Goal: Task Accomplishment & Management: Use online tool/utility

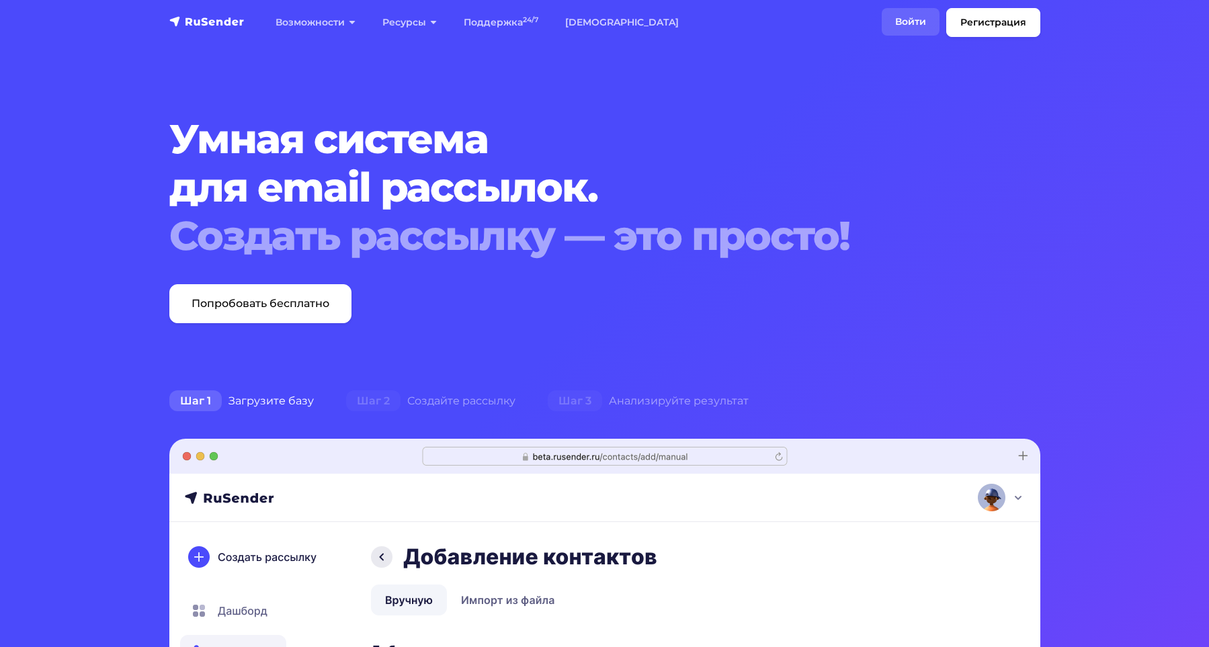
click at [899, 18] on link "Войти" at bounding box center [910, 22] width 58 height 28
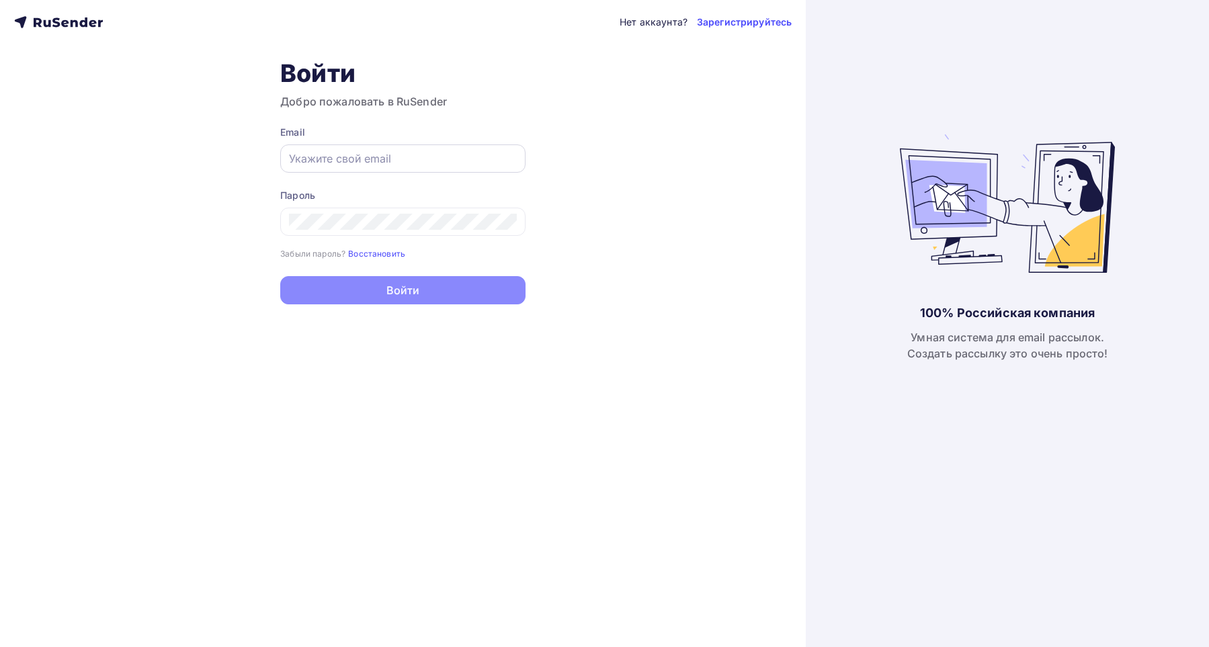
click at [492, 162] on input "text" at bounding box center [403, 158] width 228 height 16
type input "[EMAIL_ADDRESS][DOMAIN_NAME]"
click at [472, 238] on div "Пароль Забыли пароль? Восстановить Забыли пароль? Восстановить" at bounding box center [402, 224] width 245 height 71
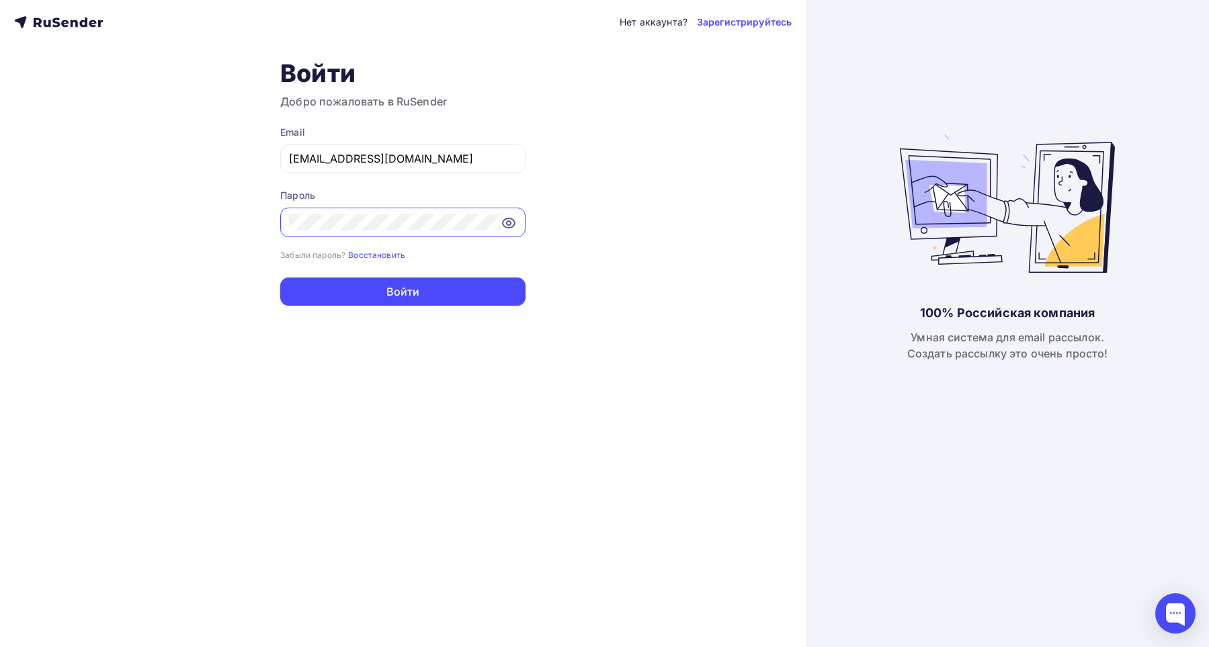
click at [280, 277] on button "Войти" at bounding box center [402, 291] width 245 height 28
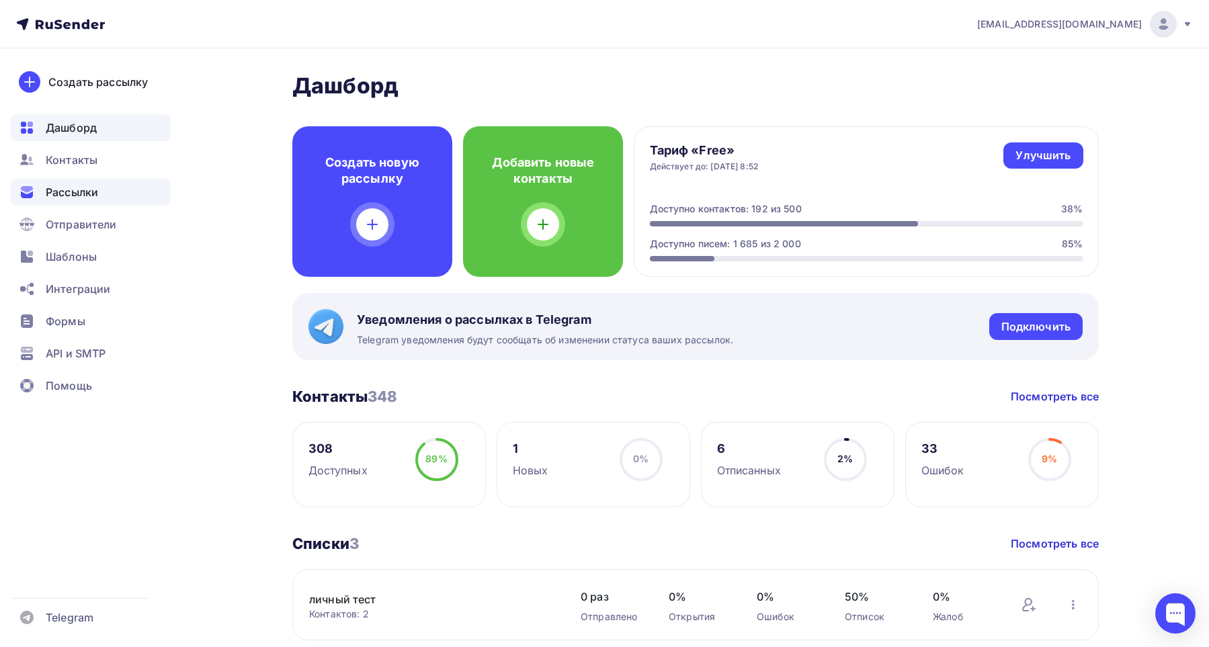
click at [103, 193] on div "Рассылки" at bounding box center [91, 192] width 160 height 27
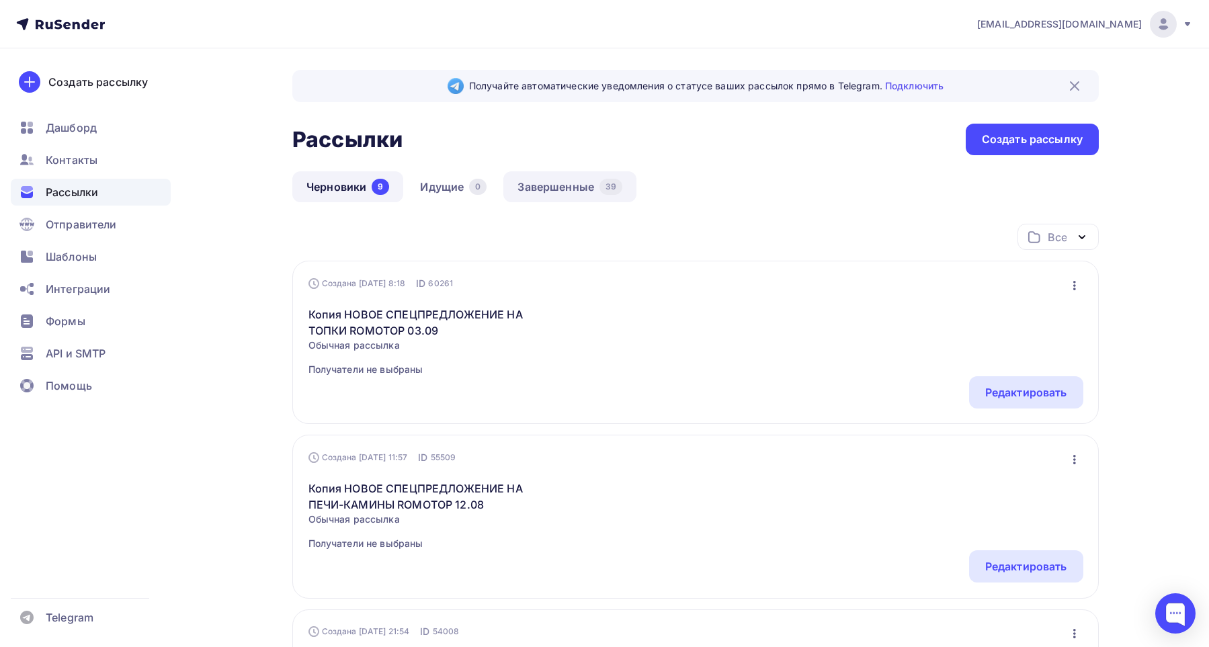
click at [570, 185] on link "Завершенные 39" at bounding box center [569, 186] width 133 height 31
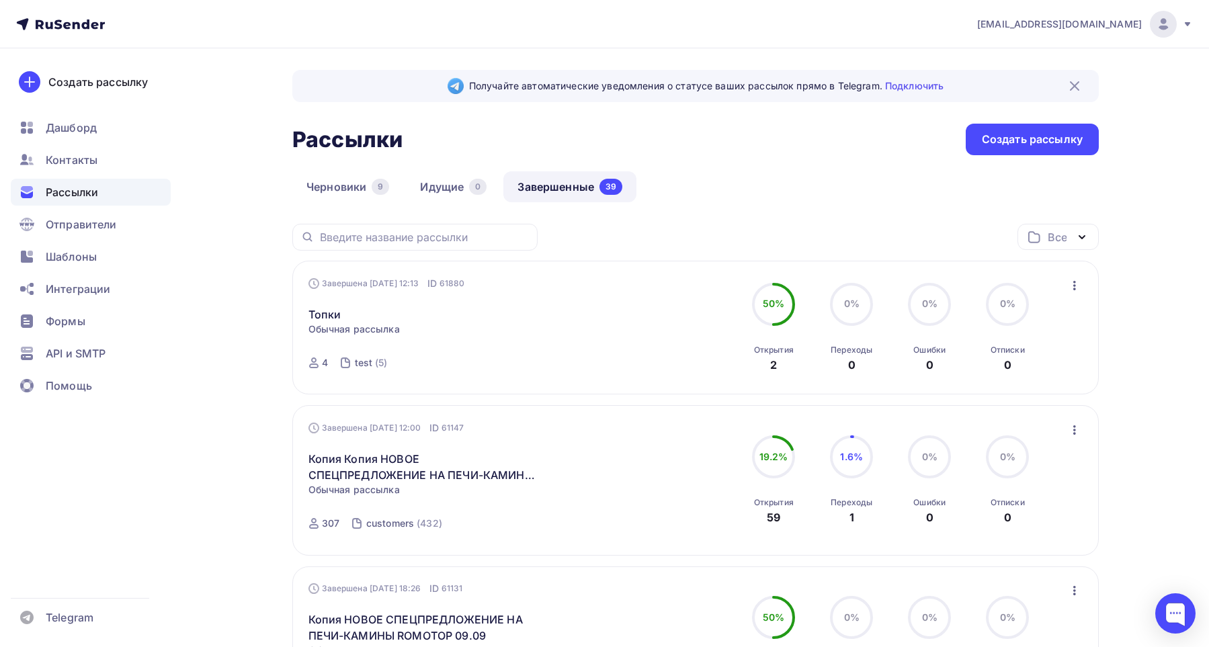
click at [1074, 285] on icon "button" at bounding box center [1074, 285] width 3 height 9
click at [988, 374] on div "Копировать в новую" at bounding box center [1013, 374] width 138 height 16
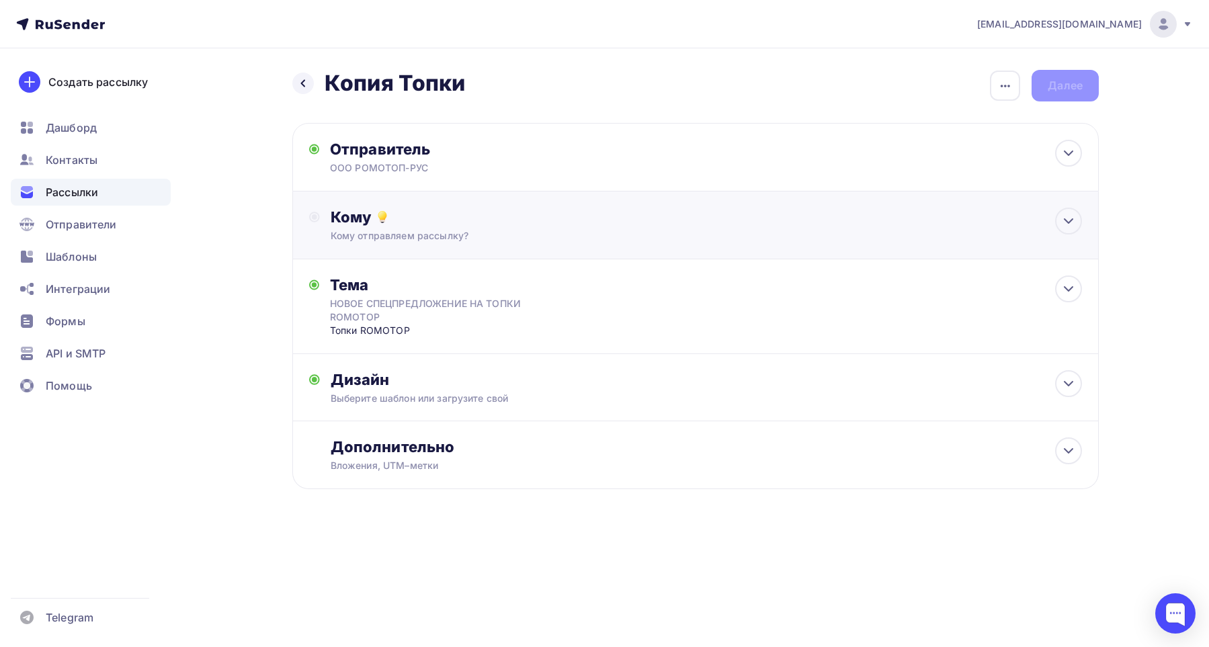
click at [1013, 228] on div "Кому Кому отправляем рассылку? Списки получателей Выберите список Все списки id…" at bounding box center [706, 225] width 751 height 35
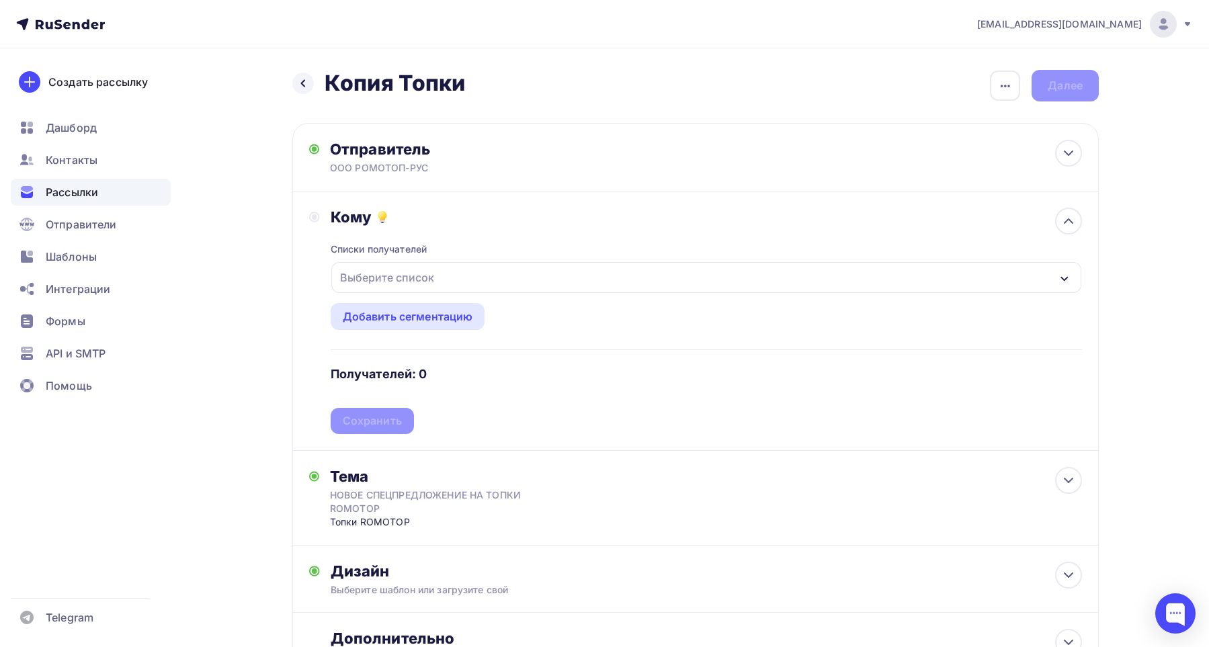
click at [411, 278] on div "Выберите список" at bounding box center [387, 277] width 105 height 24
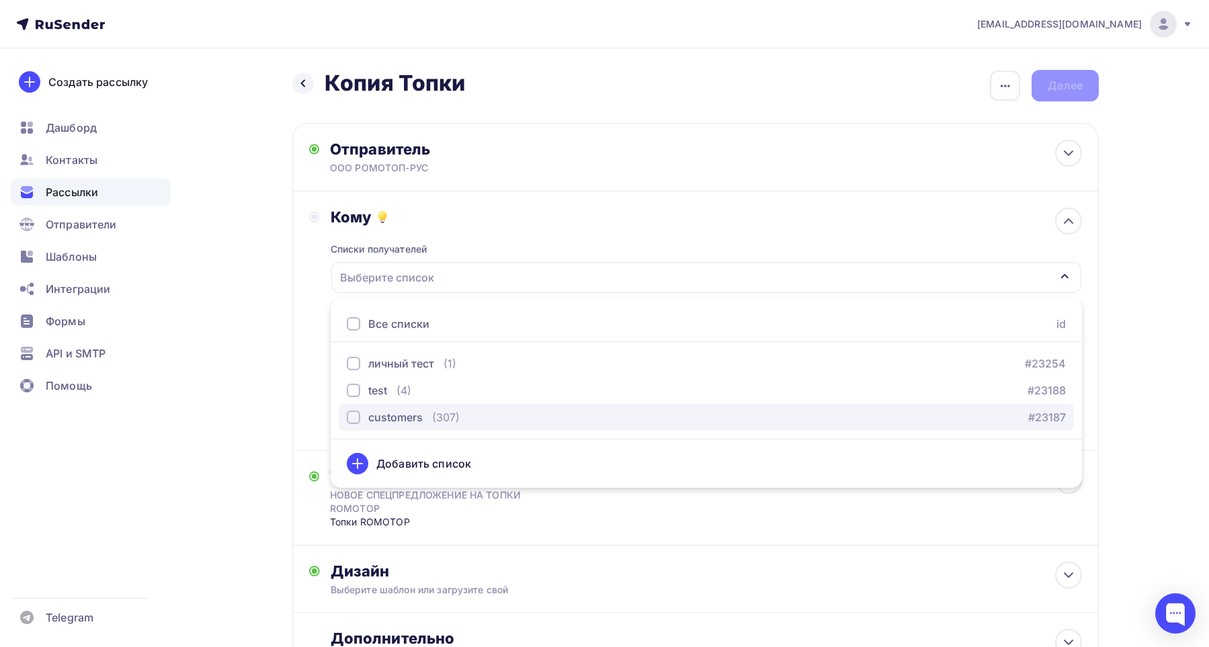
click at [364, 412] on div "customers" at bounding box center [385, 417] width 76 height 16
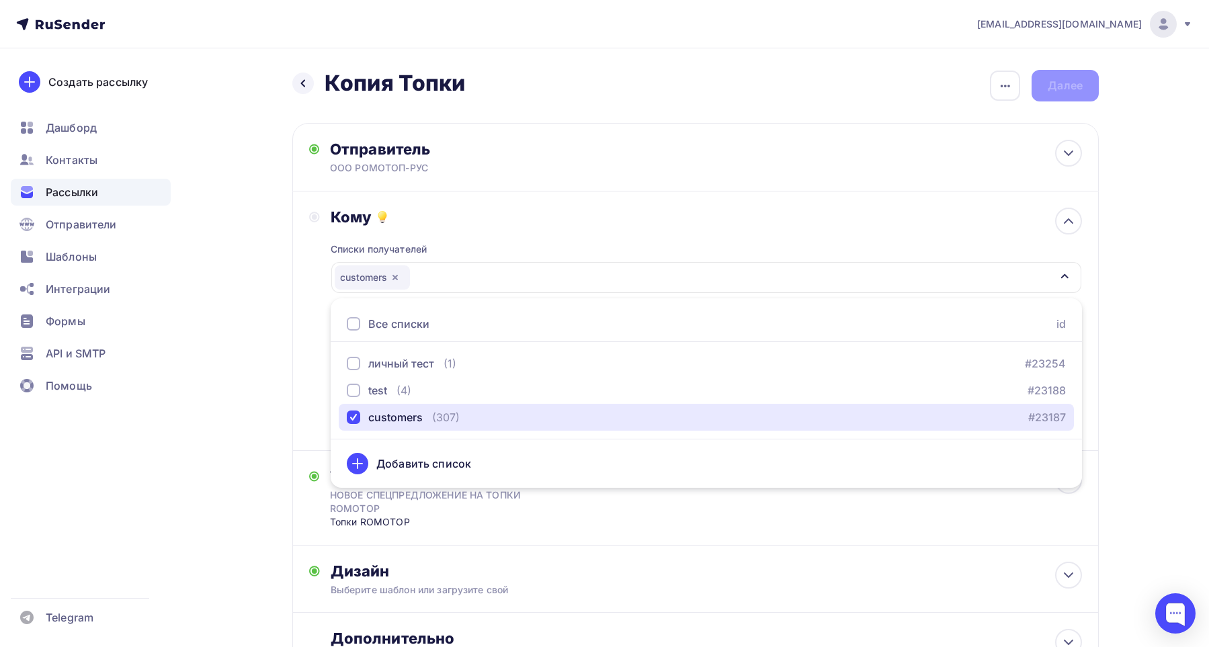
drag, startPoint x: 364, startPoint y: 412, endPoint x: 298, endPoint y: 439, distance: 71.4
click at [298, 439] on div "Кому Списки получателей customers Все списки id личный тест (1) #23254 test (4)…" at bounding box center [695, 320] width 806 height 259
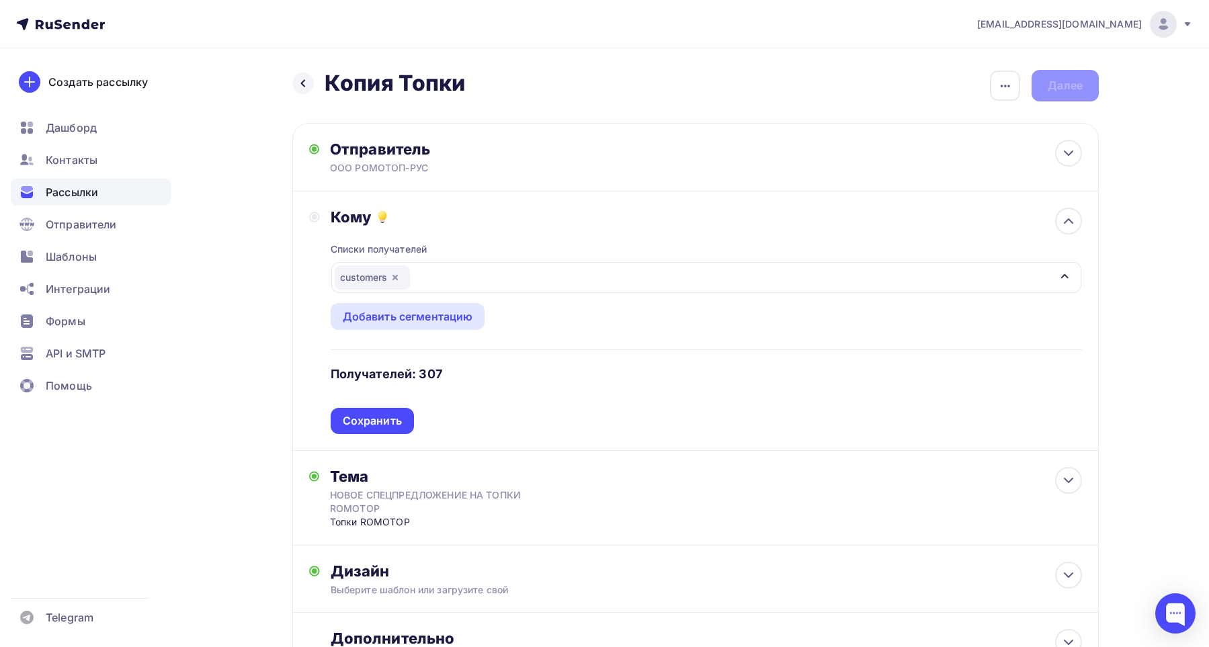
click at [298, 439] on div "Кому Списки получателей customers Все списки id личный тест (1) #23254 test (4)…" at bounding box center [695, 320] width 806 height 259
click at [373, 414] on div "Сохранить" at bounding box center [372, 420] width 59 height 15
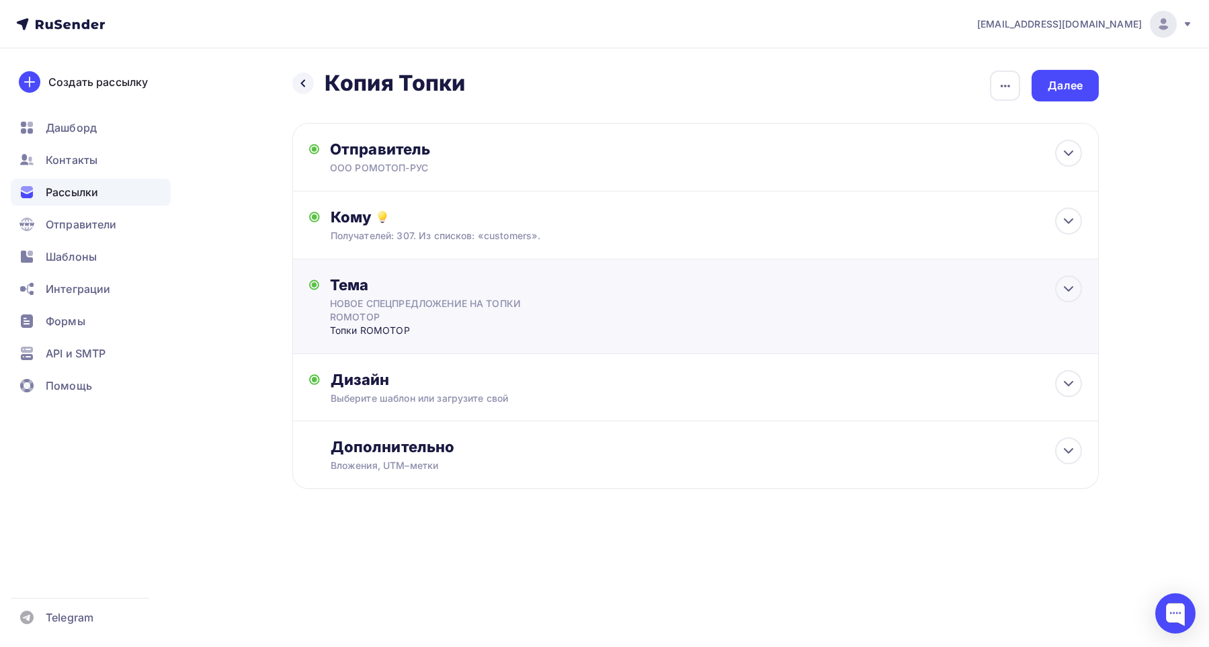
click at [712, 347] on div "Тема НОВОЕ СПЕЦПРЕДЛОЖЕНИЕ НА ТОПКИ ROMOTOP Топки ROMOTOP Тема * НОВОЕ СПЕЦПРЕД…" at bounding box center [695, 306] width 806 height 95
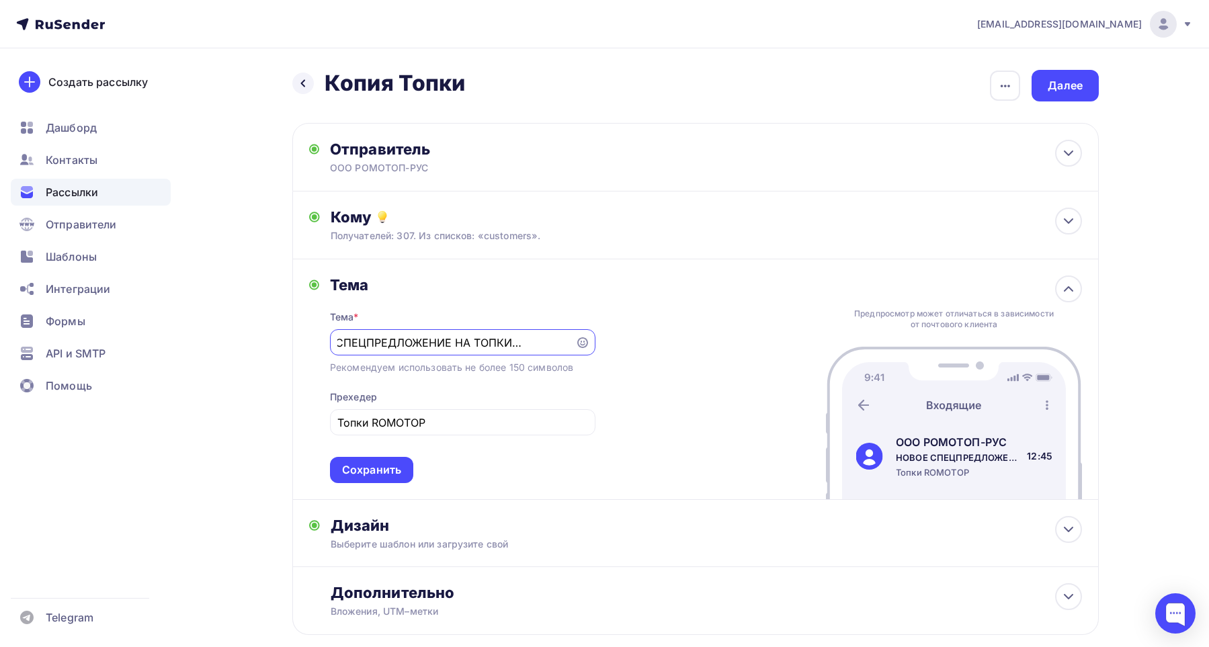
scroll to position [75, 0]
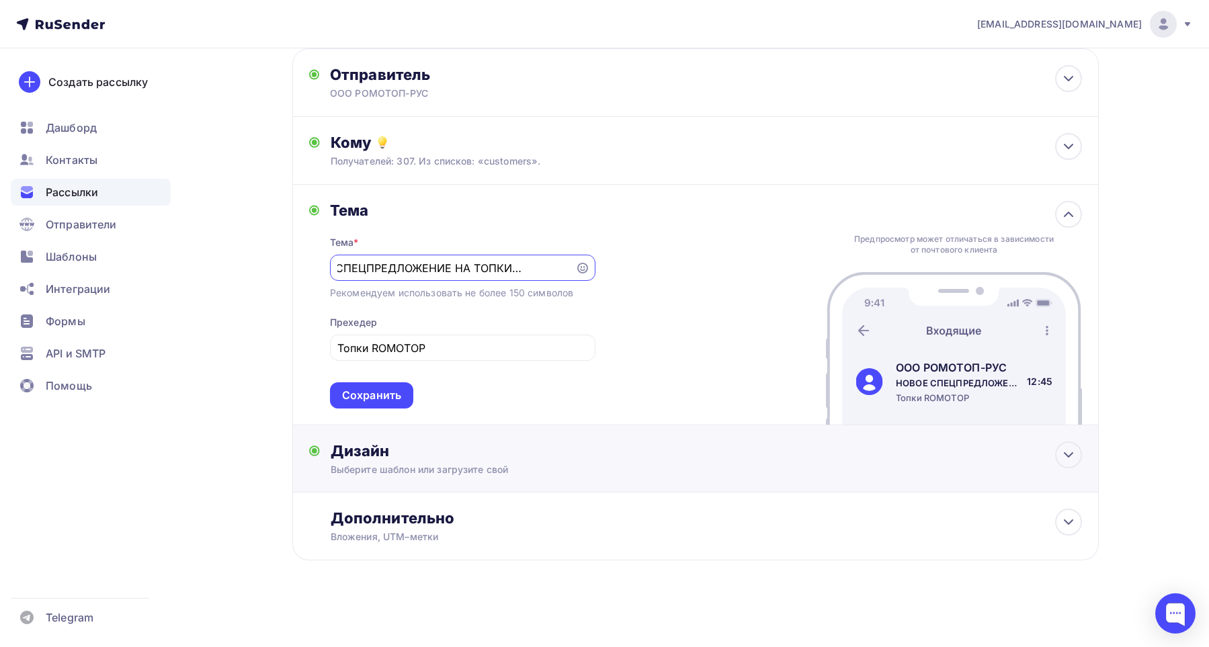
click at [570, 465] on div "Выберите шаблон или загрузите свой" at bounding box center [669, 469] width 677 height 13
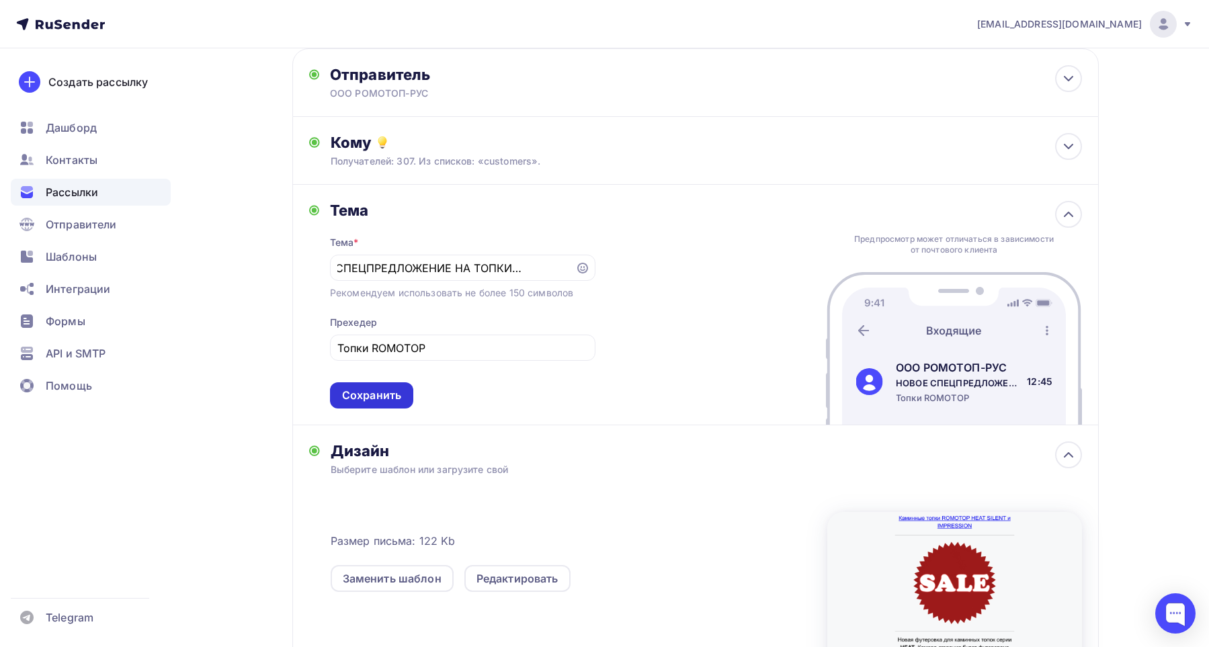
click at [392, 398] on div "Сохранить" at bounding box center [371, 395] width 59 height 15
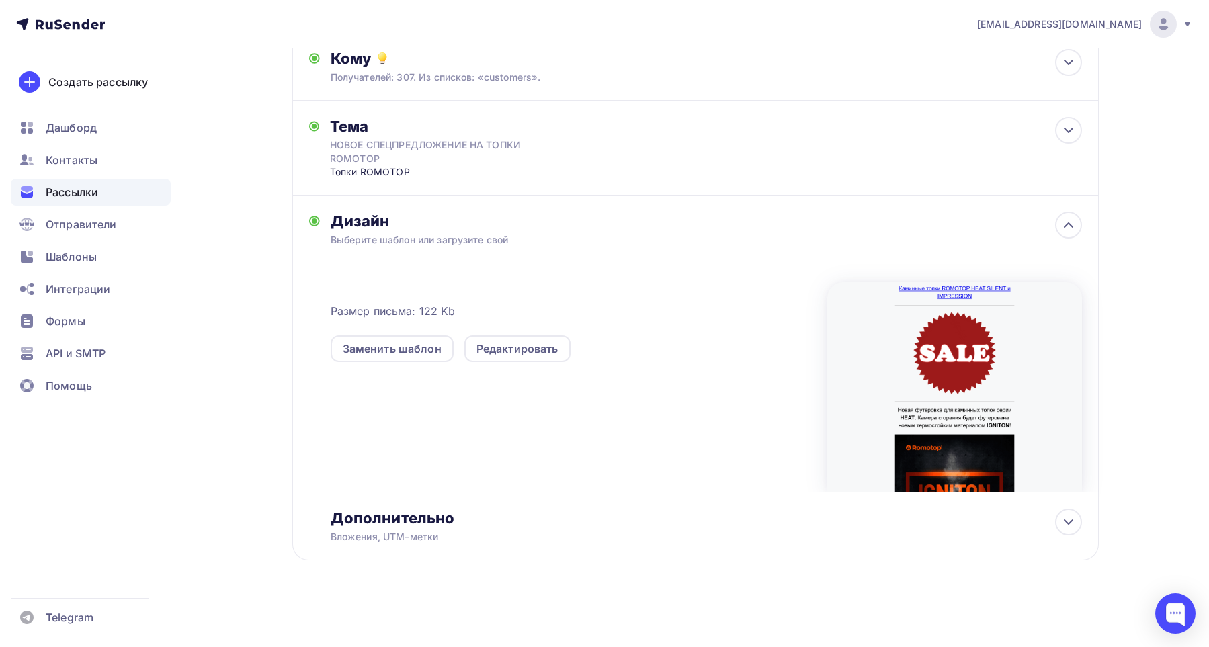
scroll to position [0, 0]
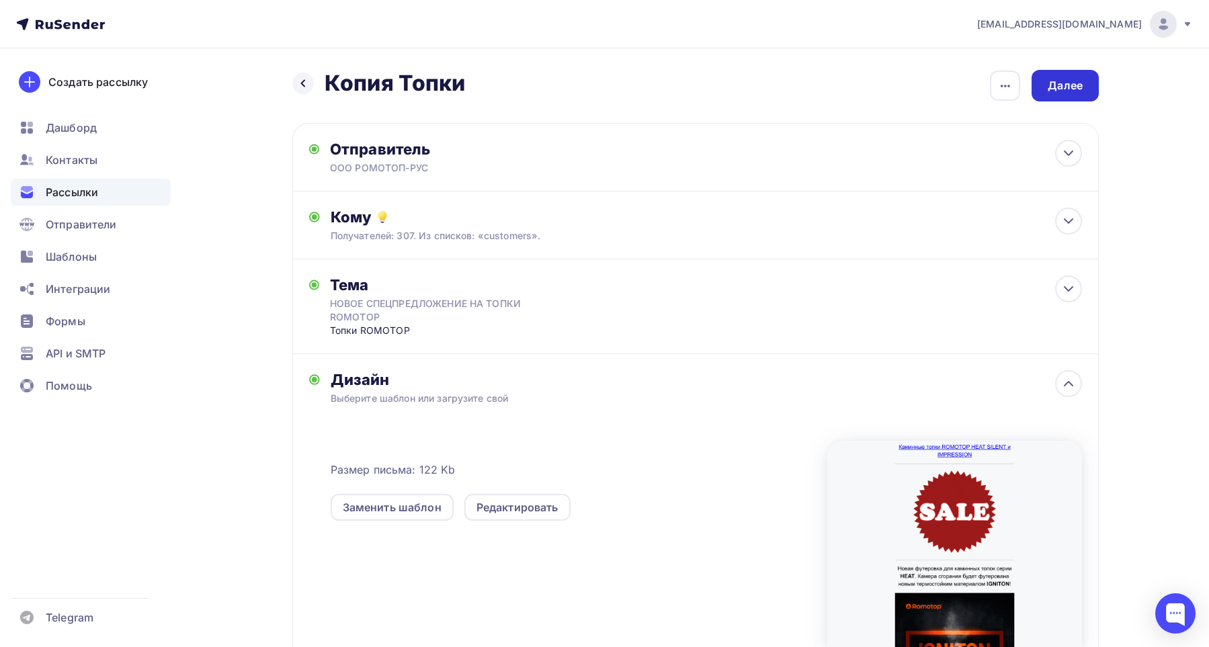
click at [1073, 82] on div "Далее" at bounding box center [1064, 85] width 35 height 15
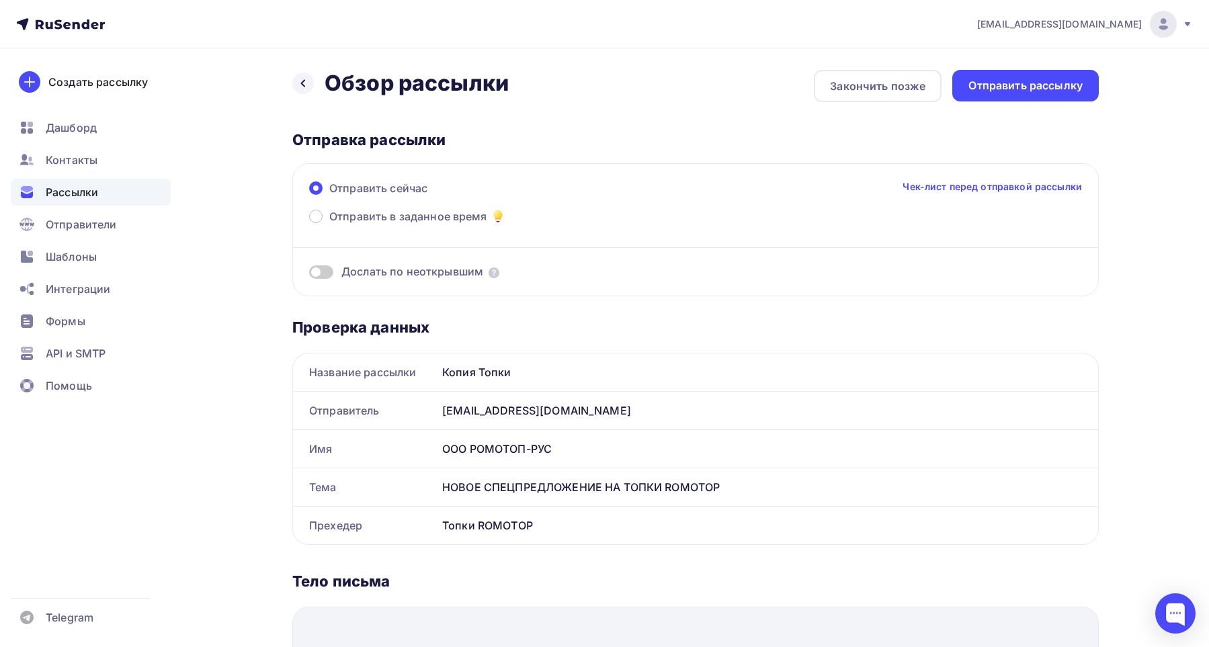
click at [368, 234] on div "Дослать по неоткрывшим" at bounding box center [695, 255] width 773 height 48
click at [373, 215] on span "Отправить в заданное время" at bounding box center [408, 216] width 158 height 16
click at [329, 224] on input "Отправить в заданное время" at bounding box center [329, 224] width 0 height 0
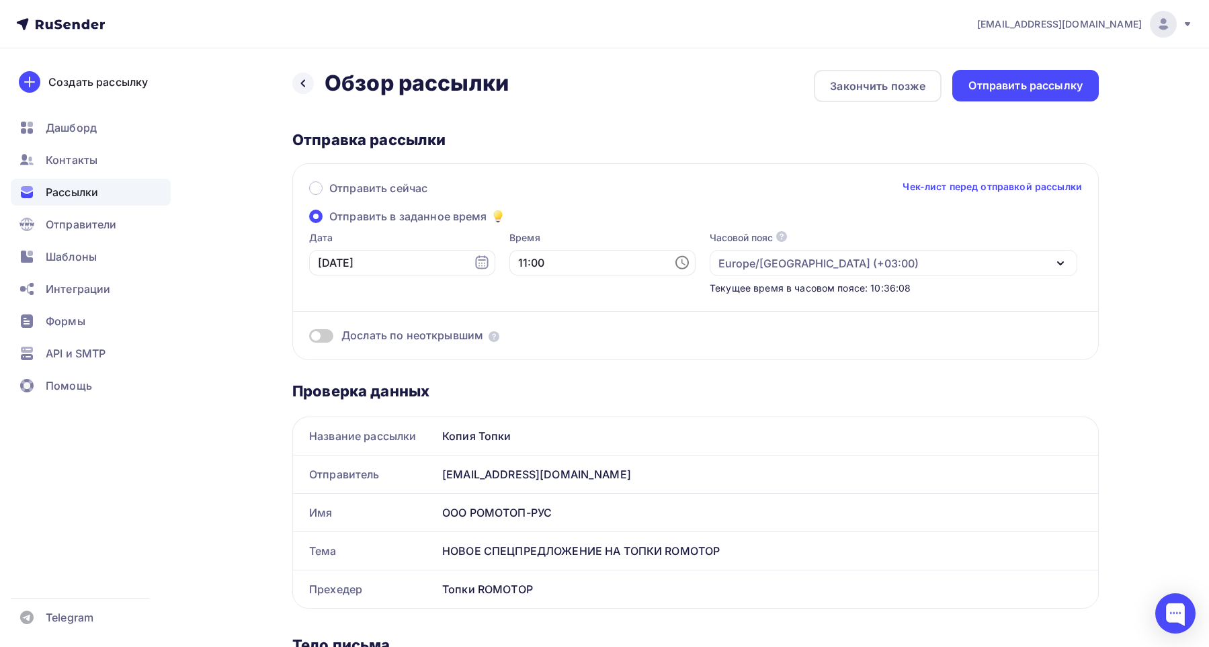
click at [470, 278] on div "Дата [DATE]" at bounding box center [402, 263] width 186 height 64
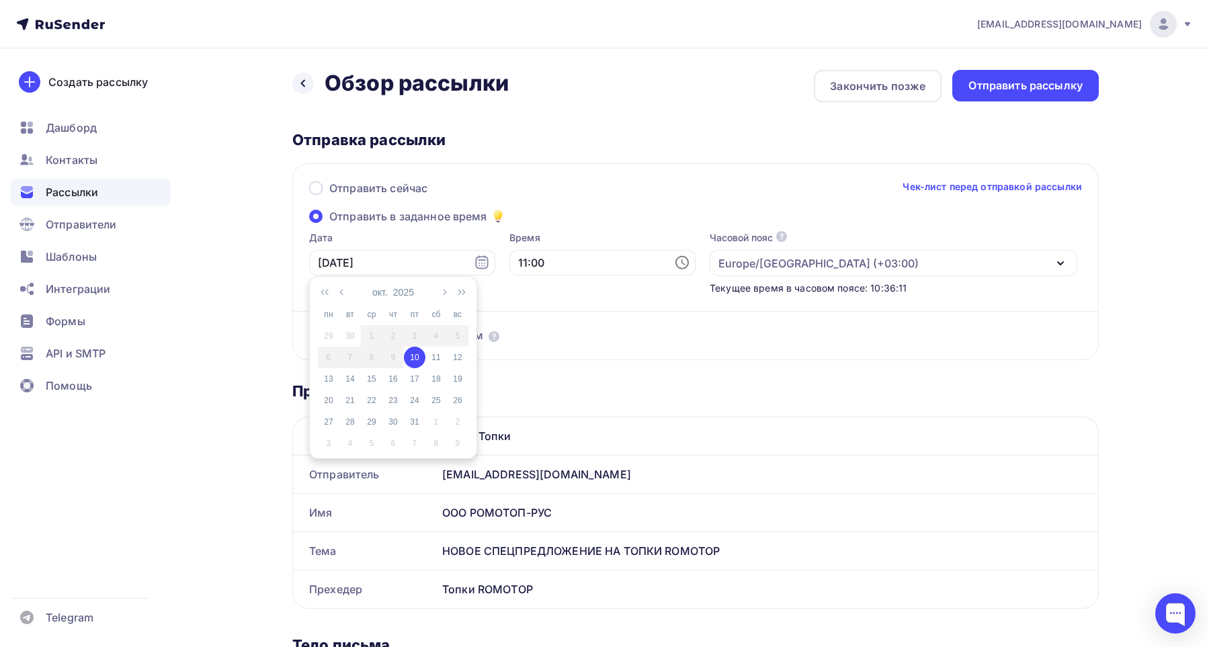
click at [413, 364] on td "10" at bounding box center [414, 357] width 21 height 21
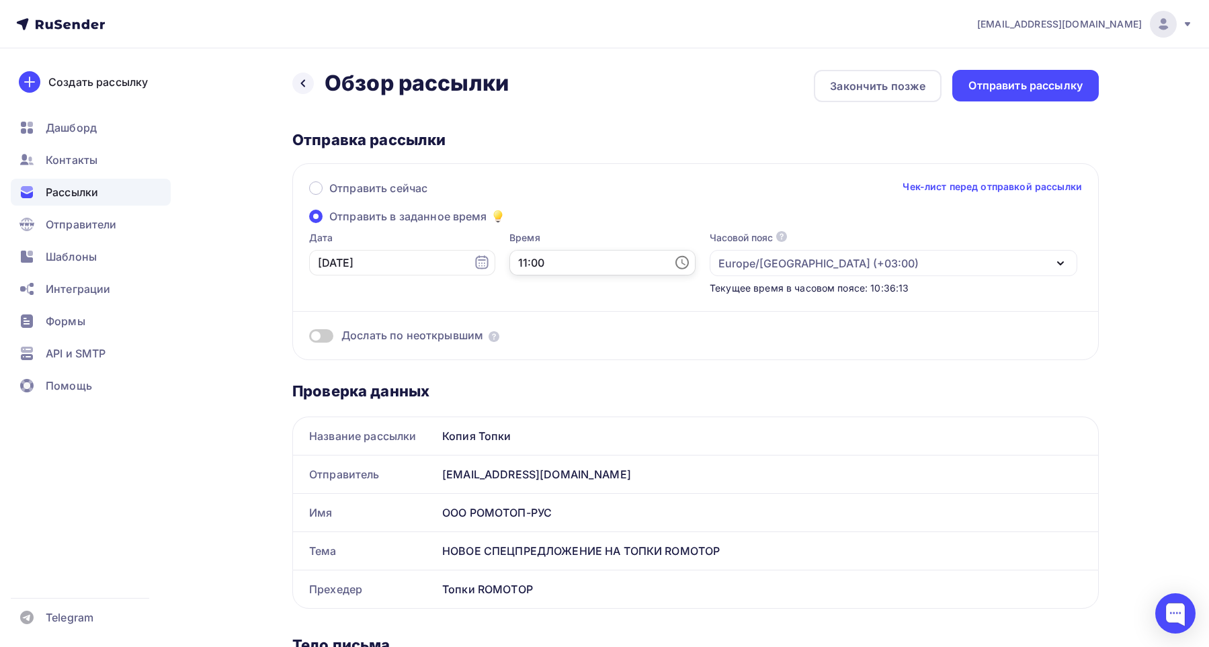
scroll to position [236, 0]
click at [530, 302] on li "12" at bounding box center [529, 308] width 59 height 21
type input "12:00"
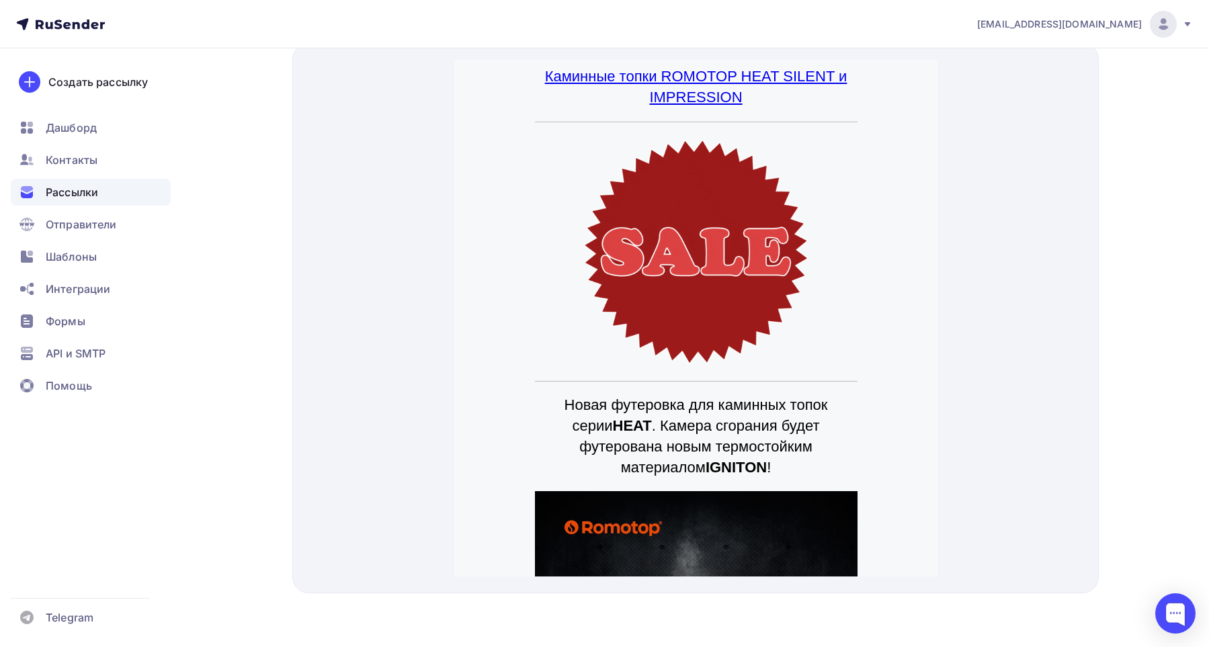
scroll to position [0, 0]
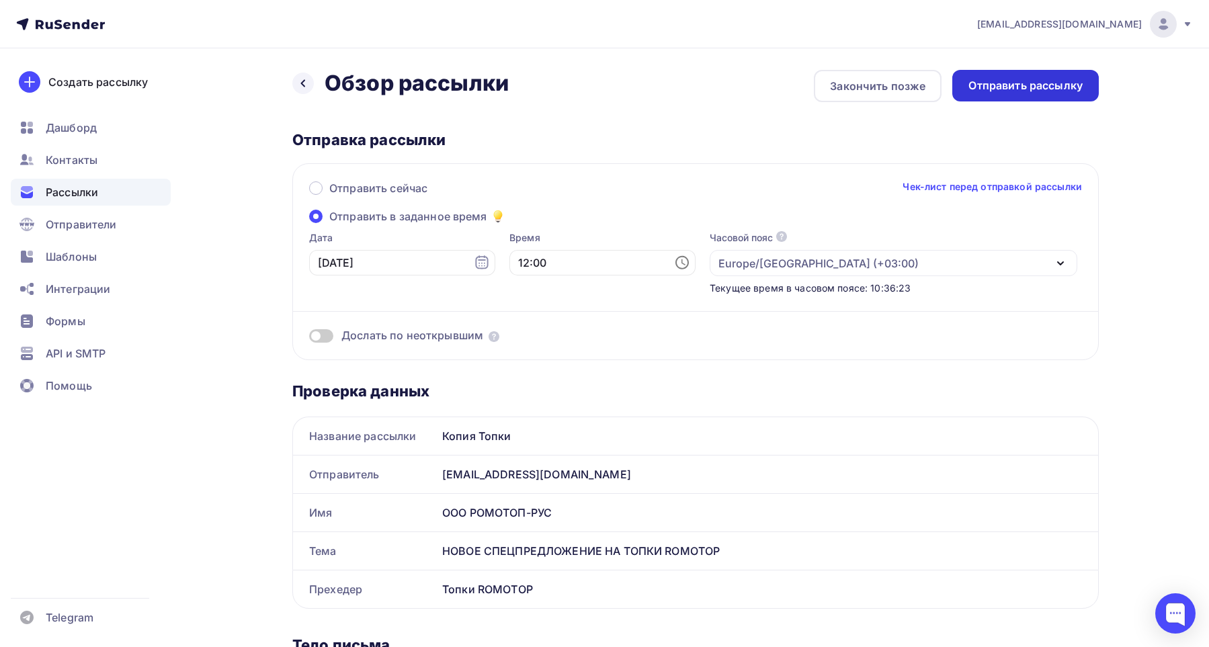
click at [1015, 87] on div "Отправить рассылку" at bounding box center [1025, 85] width 114 height 15
